Goal: Information Seeking & Learning: Learn about a topic

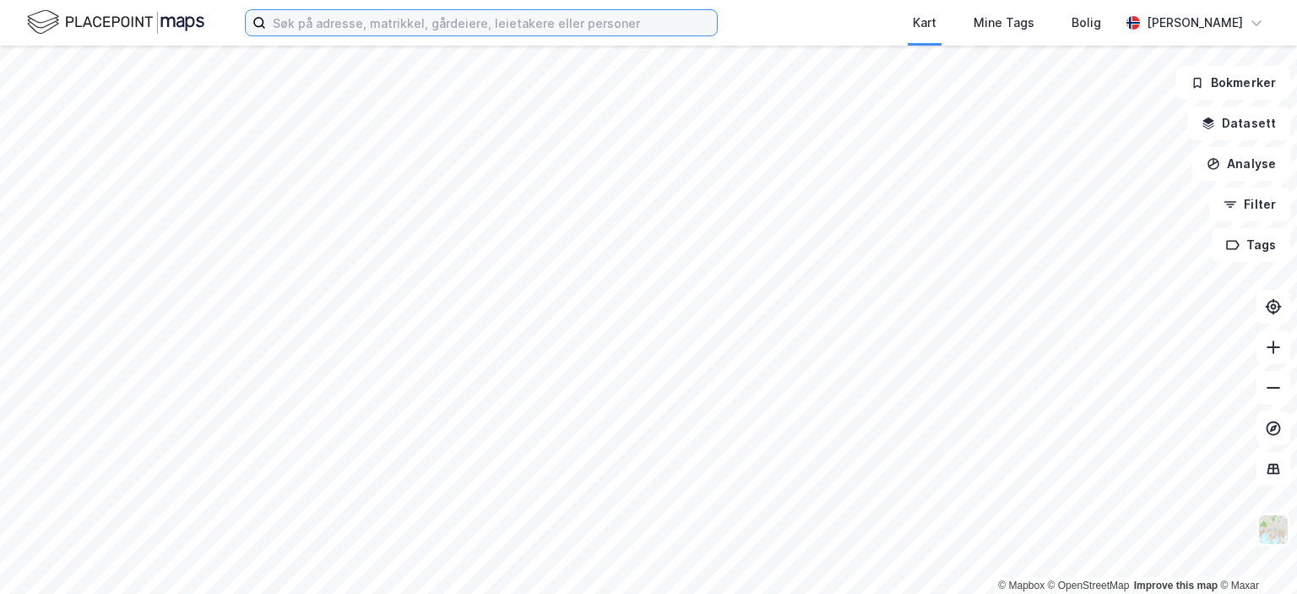
click at [341, 24] on input at bounding box center [491, 22] width 451 height 25
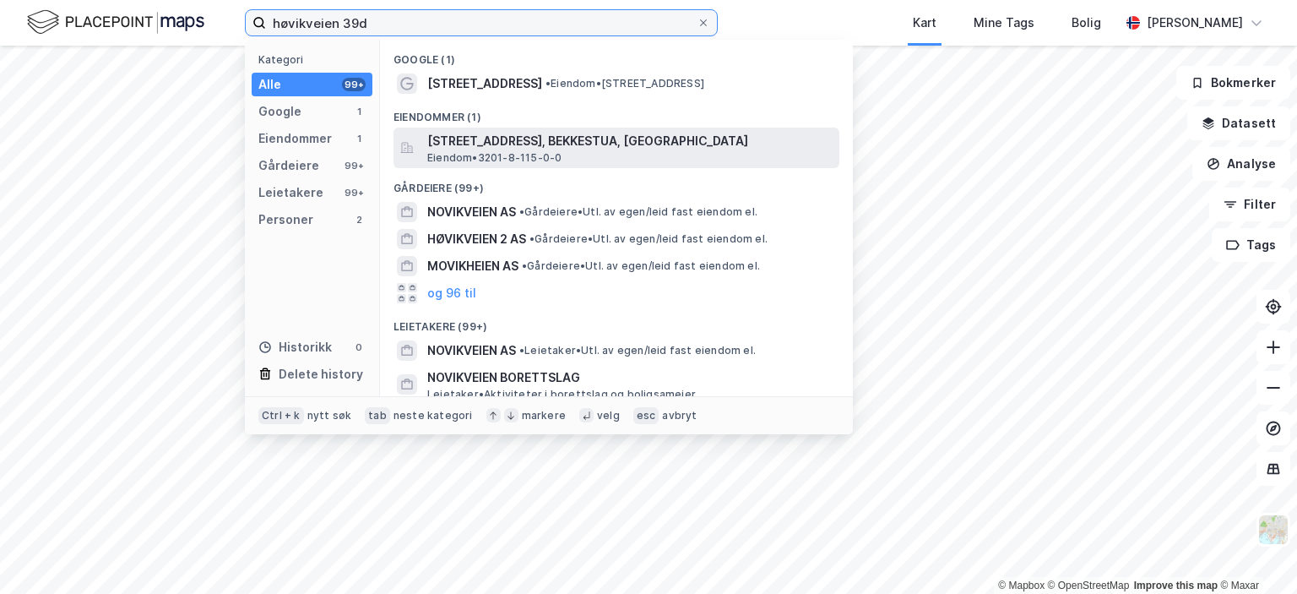
type input "høvikveien 39d"
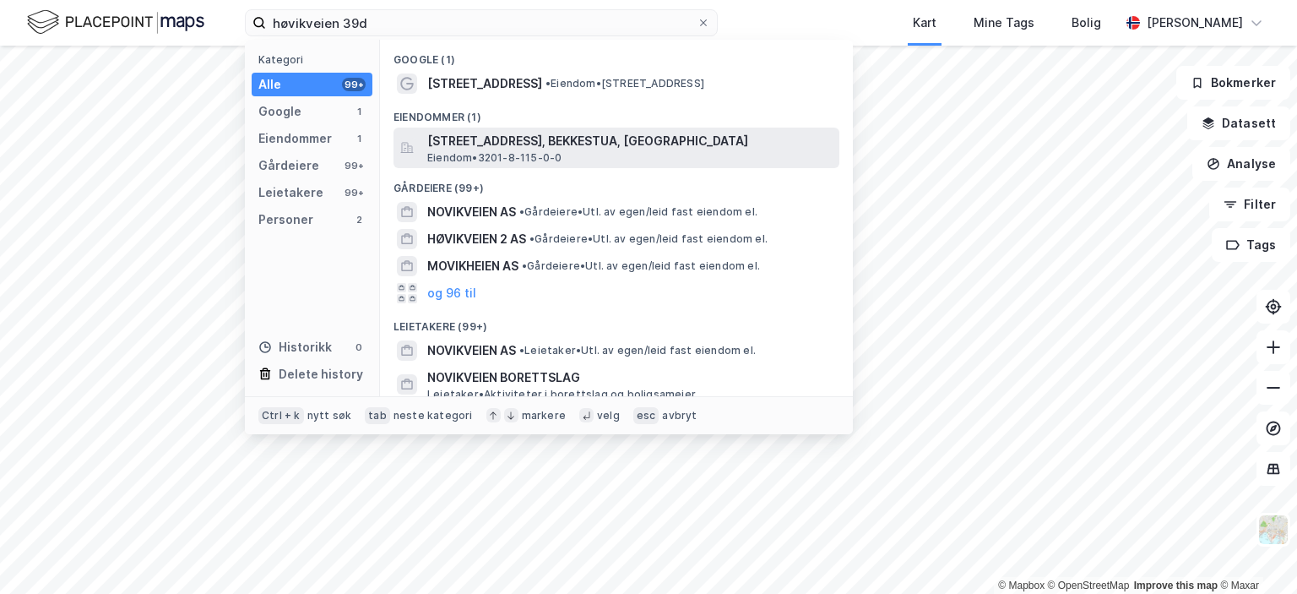
click at [488, 139] on span "[STREET_ADDRESS], BEKKESTUA, [GEOGRAPHIC_DATA]" at bounding box center [629, 141] width 405 height 20
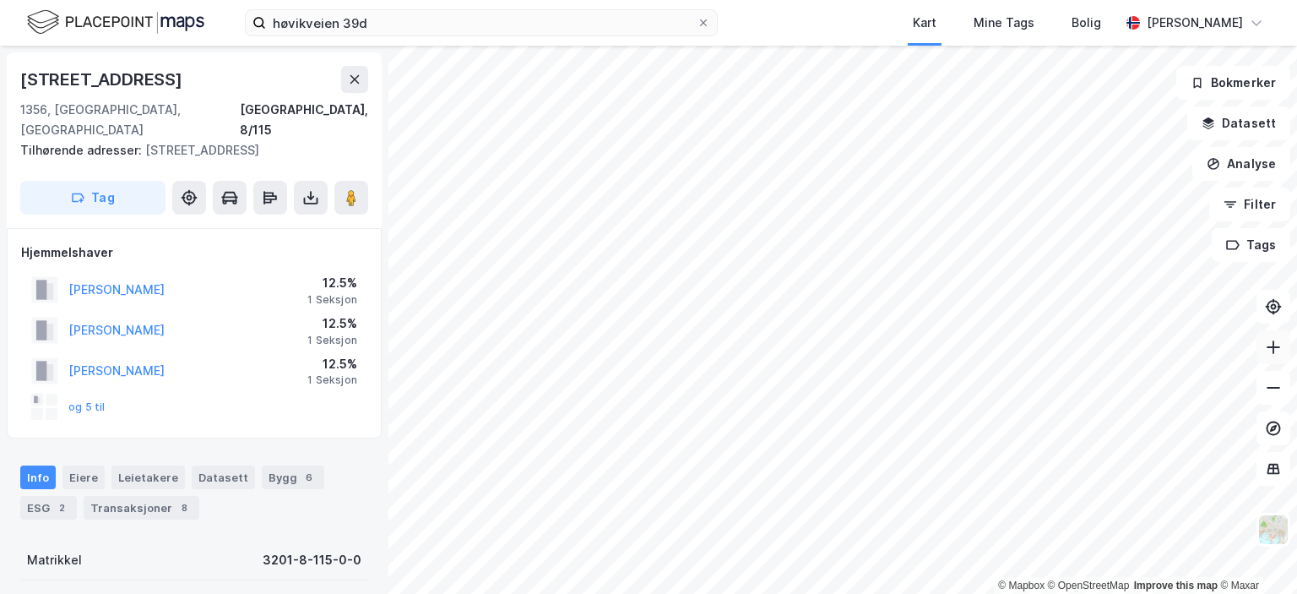
click at [1275, 346] on icon at bounding box center [1274, 347] width 14 height 2
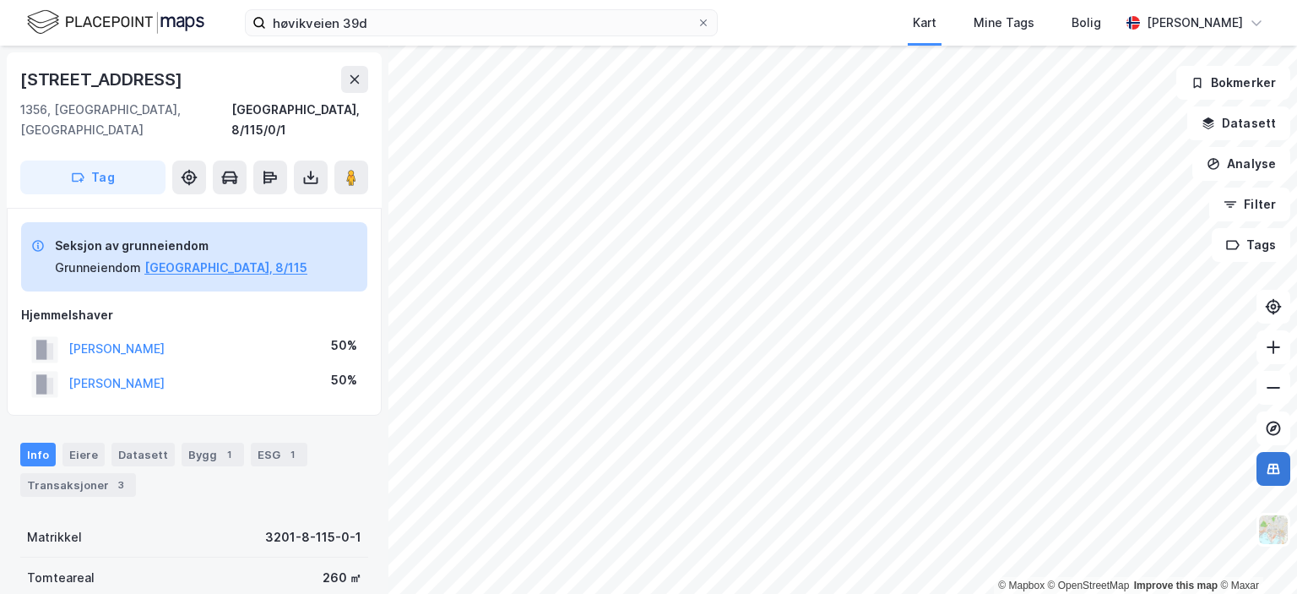
click at [1281, 476] on button at bounding box center [1274, 469] width 34 height 34
click at [1267, 307] on icon at bounding box center [1273, 306] width 17 height 17
